Goal: Information Seeking & Learning: Learn about a topic

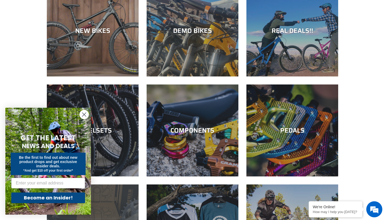
scroll to position [127, 0]
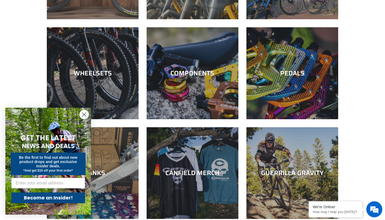
click at [84, 115] on icon "Close dialog" at bounding box center [84, 115] width 4 height 4
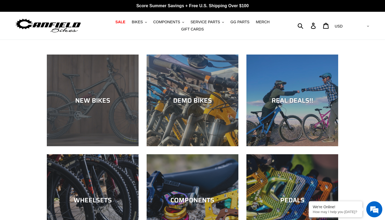
scroll to position [0, 0]
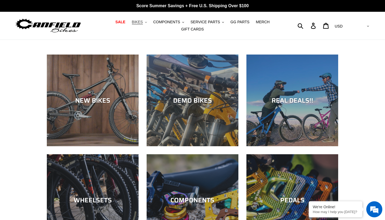
click at [138, 24] on span "BIKES" at bounding box center [137, 22] width 11 height 5
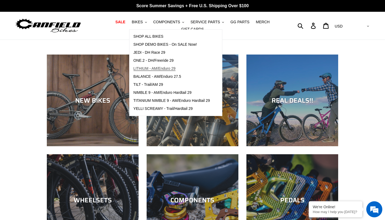
click at [153, 70] on span "LITHIUM - AM/Enduro 29" at bounding box center [155, 68] width 42 height 5
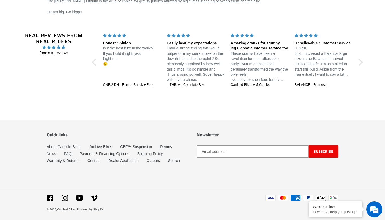
click at [71, 153] on link "FAQ" at bounding box center [67, 154] width 7 height 5
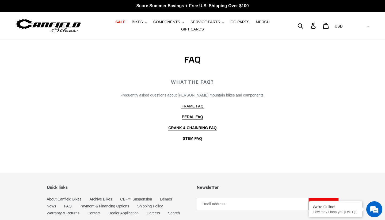
click at [186, 108] on b "FRAME FAQ" at bounding box center [192, 106] width 22 height 4
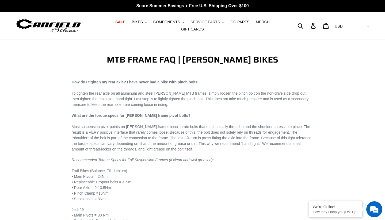
click at [206, 20] on span "SERVICE PARTS" at bounding box center [205, 22] width 29 height 5
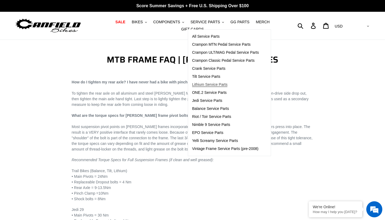
click at [214, 86] on span "Lithium Service Parts" at bounding box center [209, 84] width 35 height 5
